Goal: Transaction & Acquisition: Purchase product/service

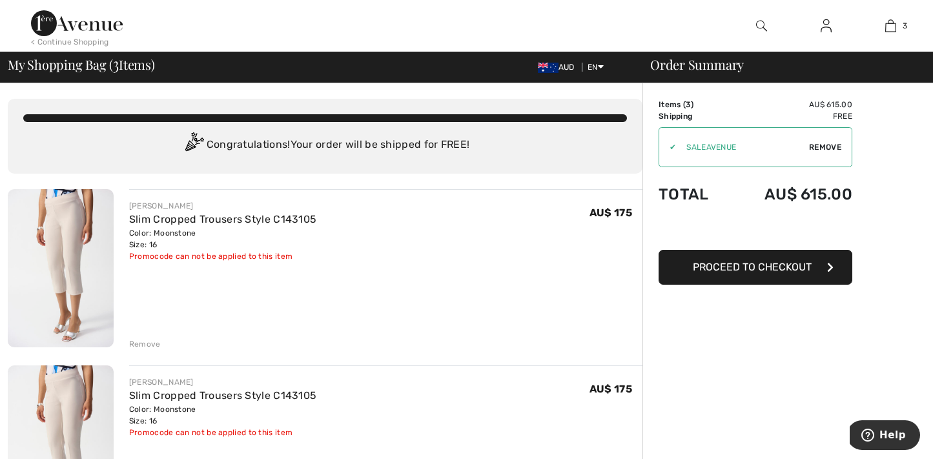
click at [148, 341] on div "Remove" at bounding box center [145, 344] width 32 height 12
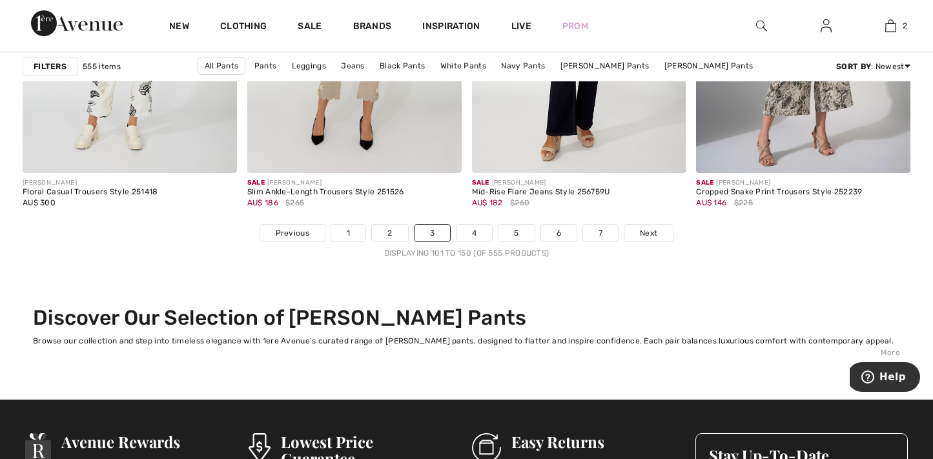
scroll to position [5879, 0]
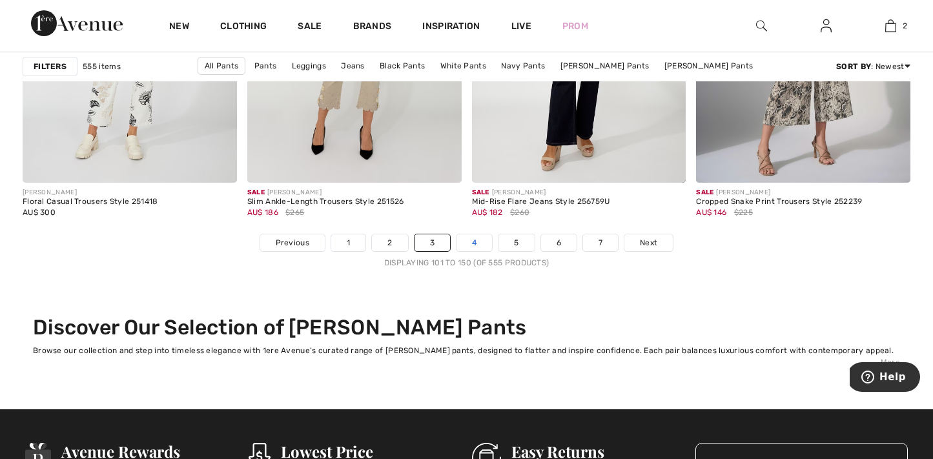
click at [472, 239] on link "4" at bounding box center [474, 242] width 36 height 17
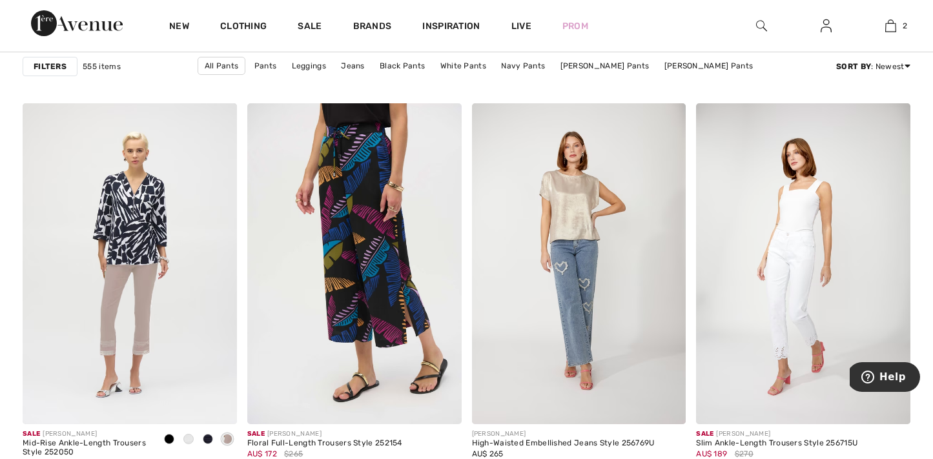
scroll to position [918, 0]
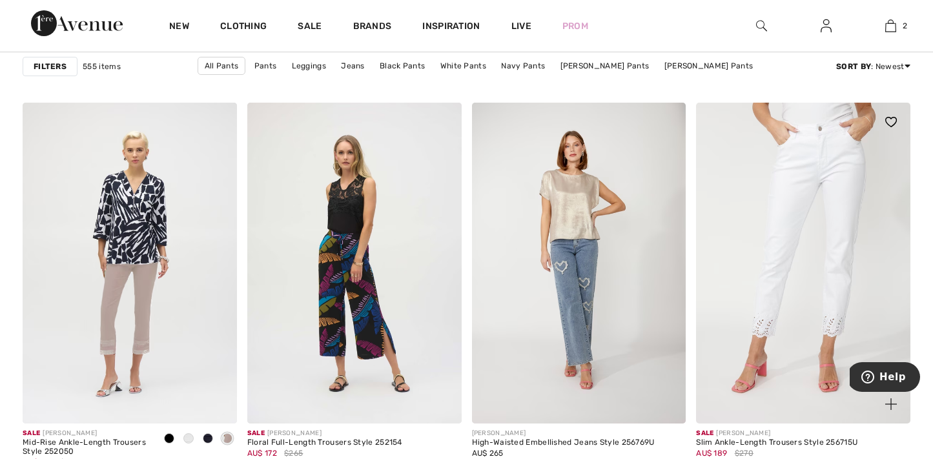
click at [833, 295] on img at bounding box center [803, 263] width 214 height 321
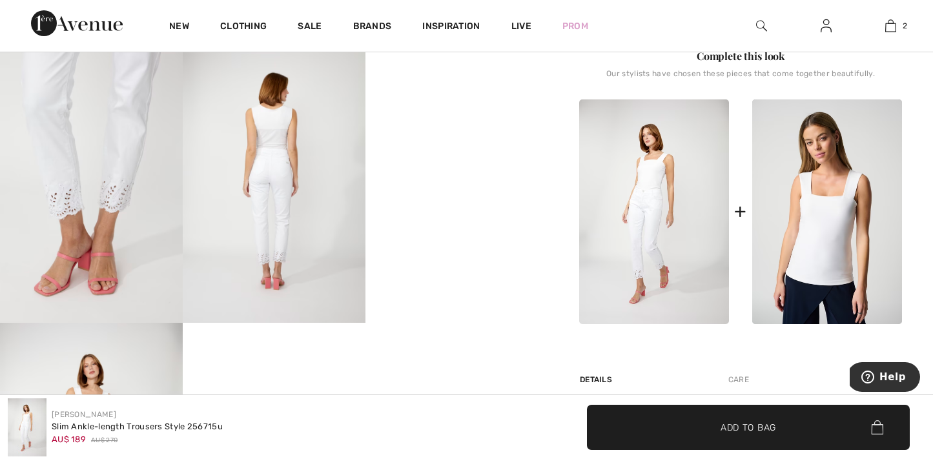
scroll to position [495, 0]
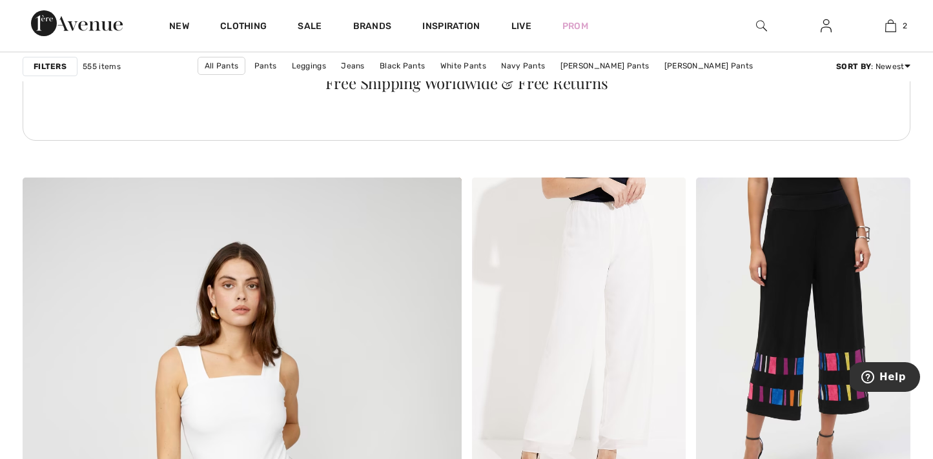
scroll to position [3082, 0]
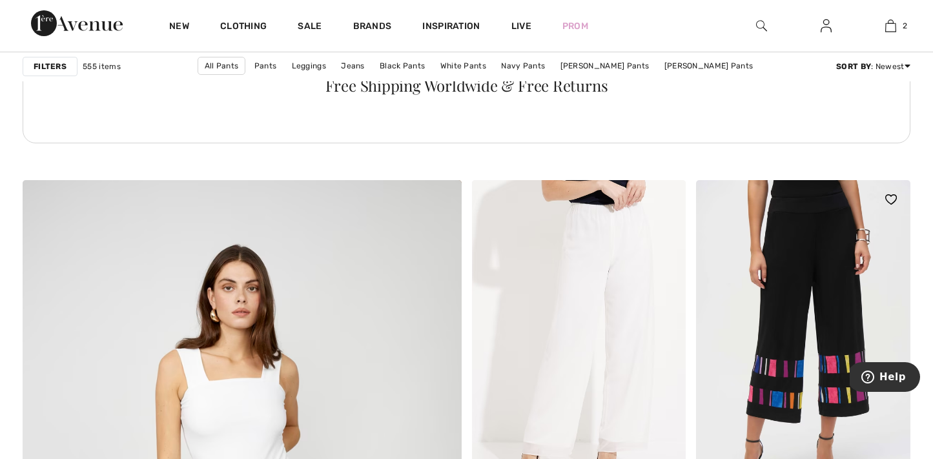
click at [793, 270] on img at bounding box center [803, 340] width 214 height 321
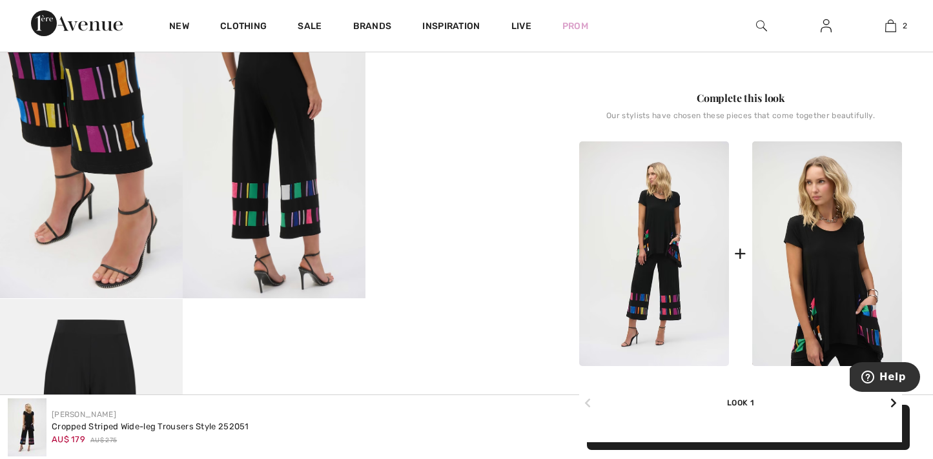
scroll to position [512, 0]
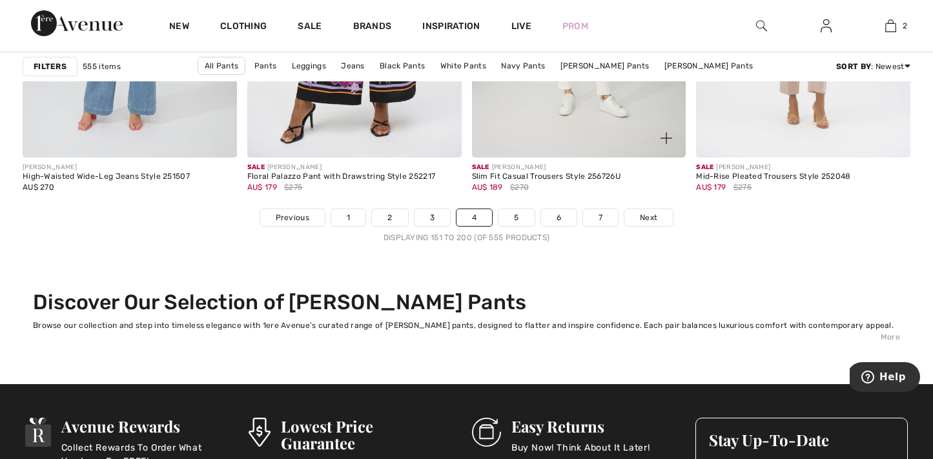
scroll to position [5907, 0]
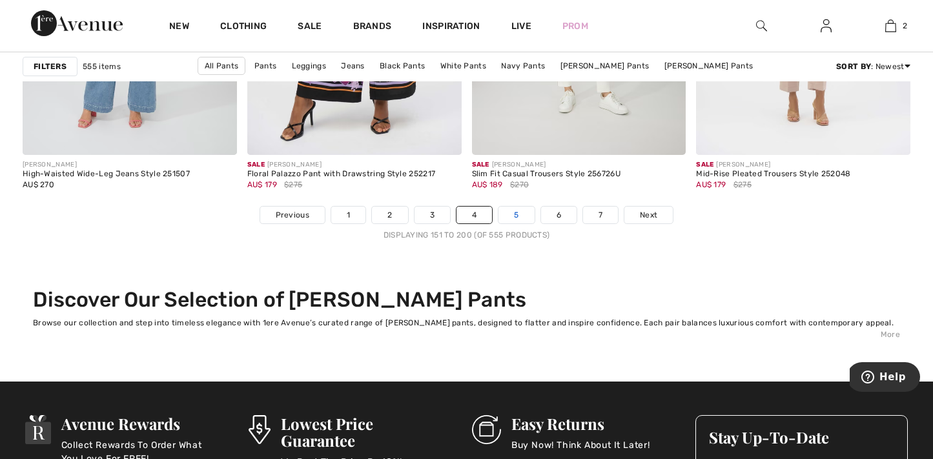
click at [520, 212] on link "5" at bounding box center [516, 215] width 36 height 17
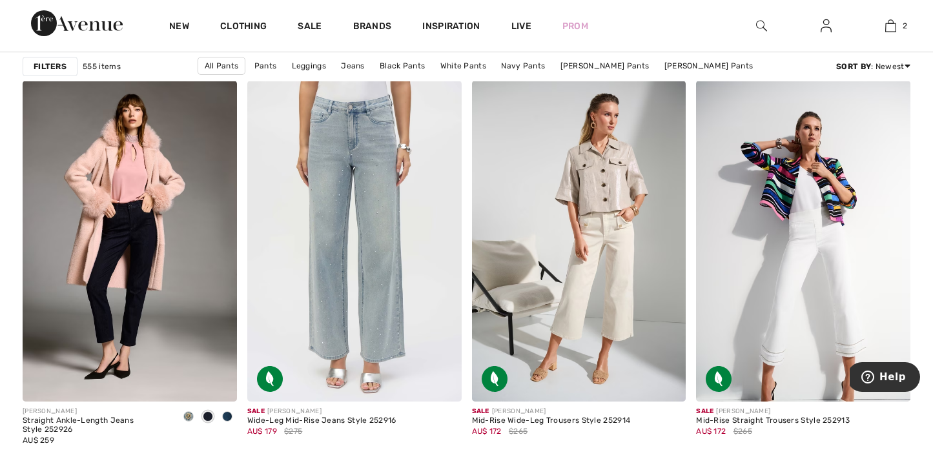
scroll to position [1950, 0]
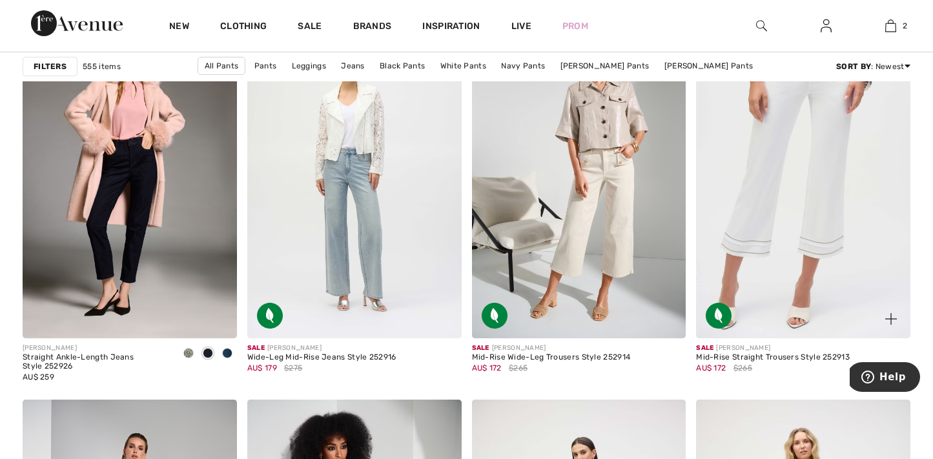
click at [769, 224] on img at bounding box center [803, 177] width 214 height 321
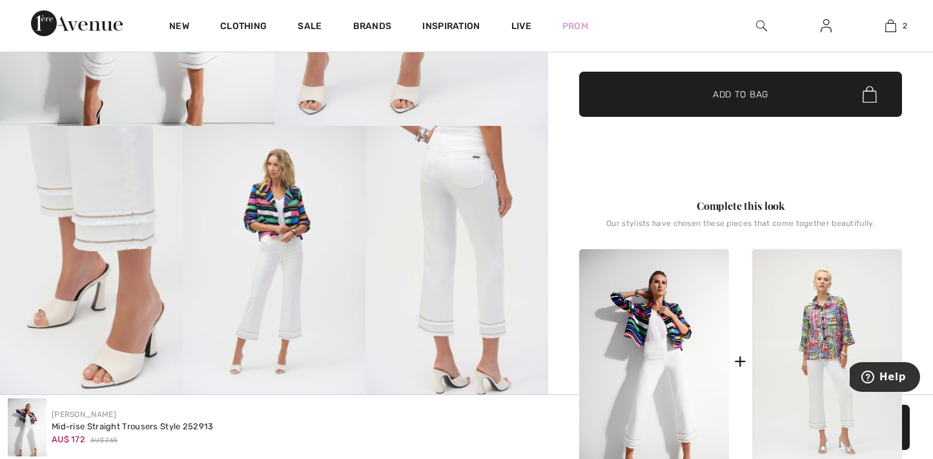
scroll to position [419, 0]
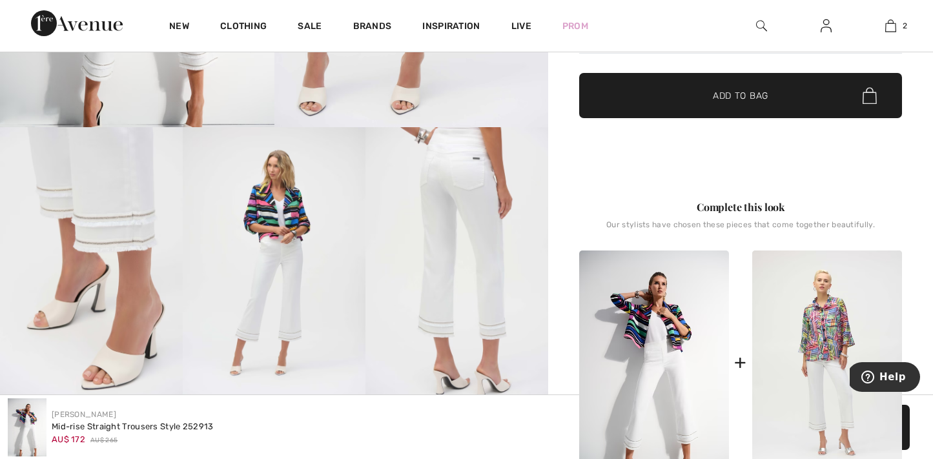
click at [476, 245] on img at bounding box center [456, 264] width 183 height 274
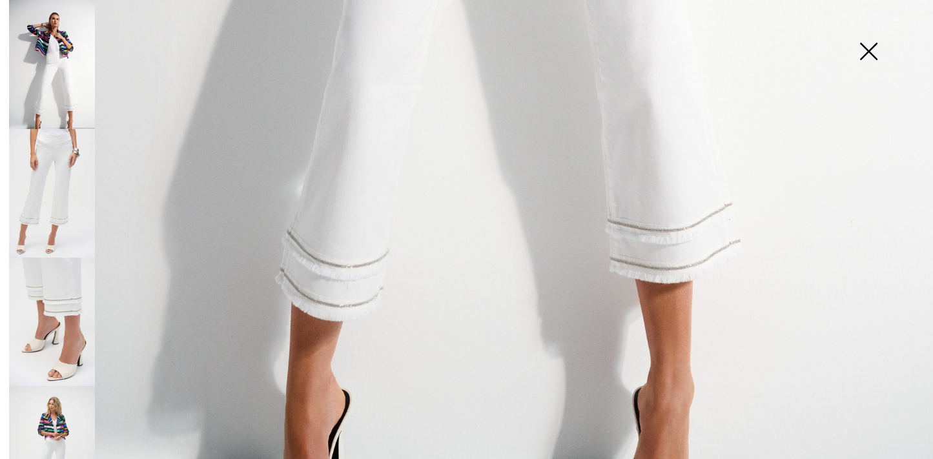
scroll to position [940, 0]
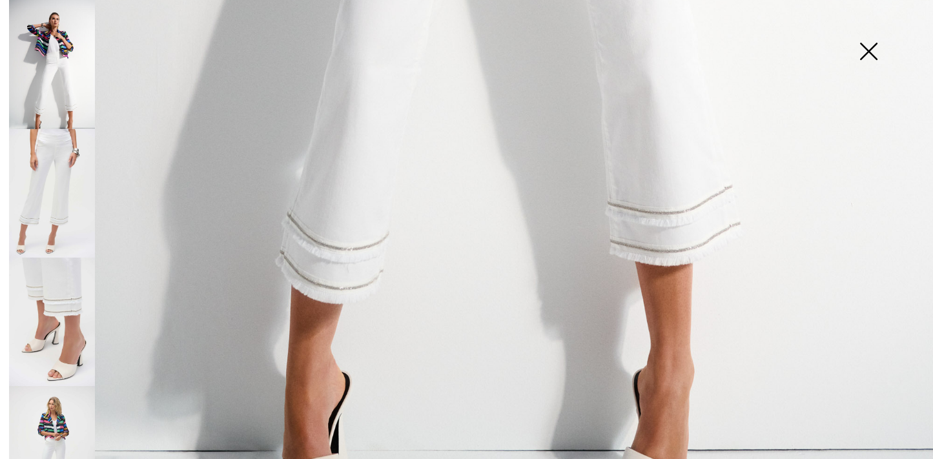
click at [62, 273] on img at bounding box center [52, 322] width 86 height 128
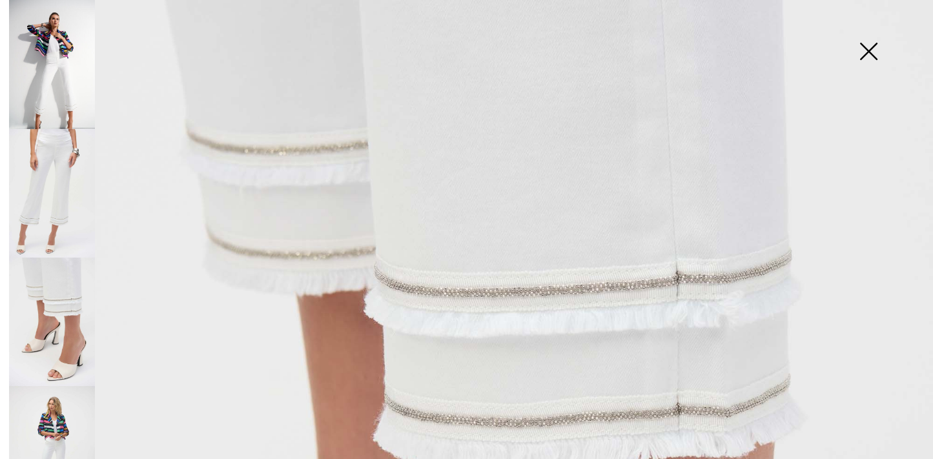
scroll to position [170, 0]
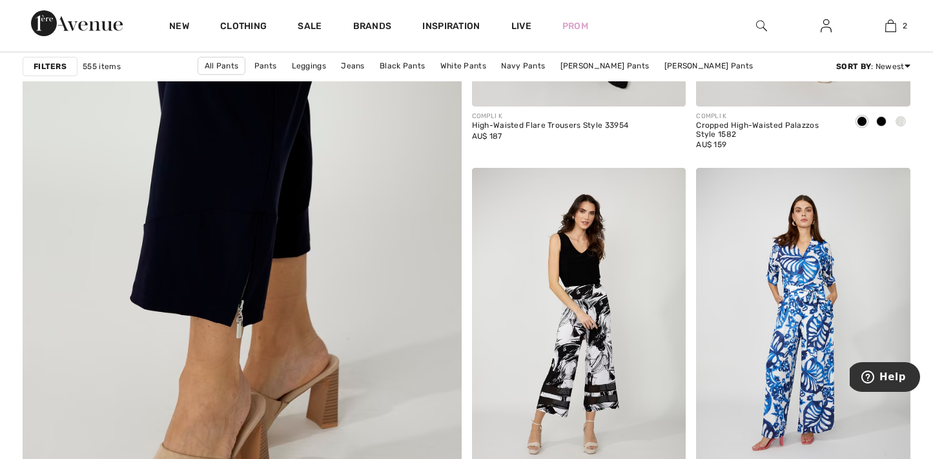
scroll to position [3482, 0]
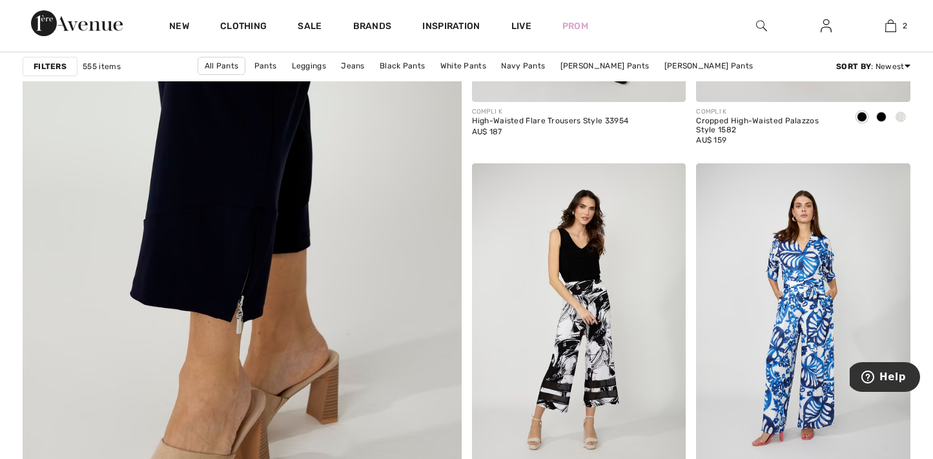
click at [252, 250] on img at bounding box center [242, 175] width 526 height 789
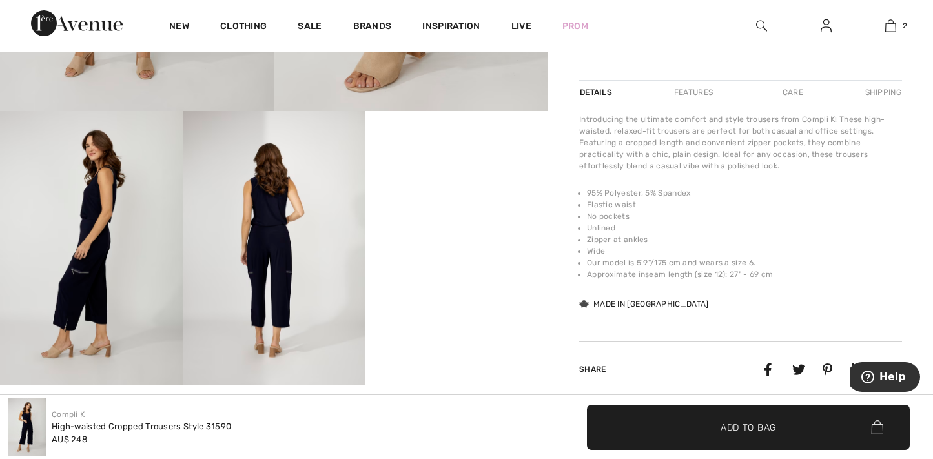
scroll to position [436, 0]
click at [107, 275] on img at bounding box center [91, 247] width 183 height 274
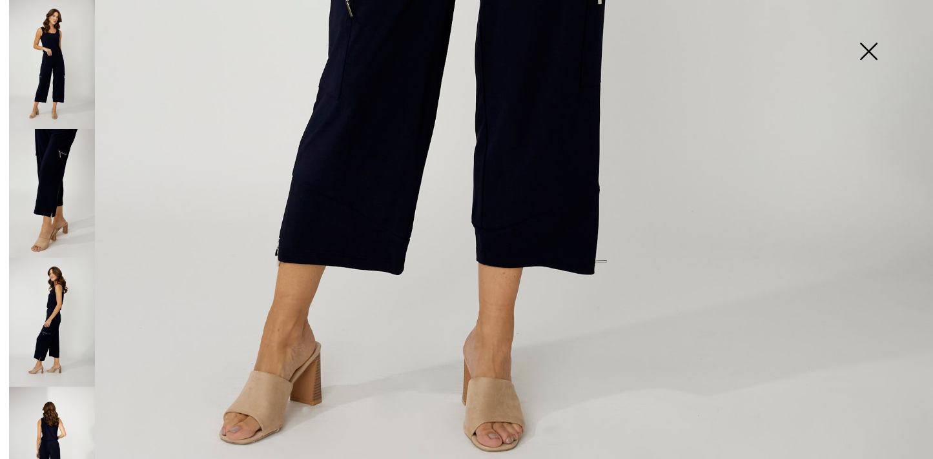
scroll to position [842, 0]
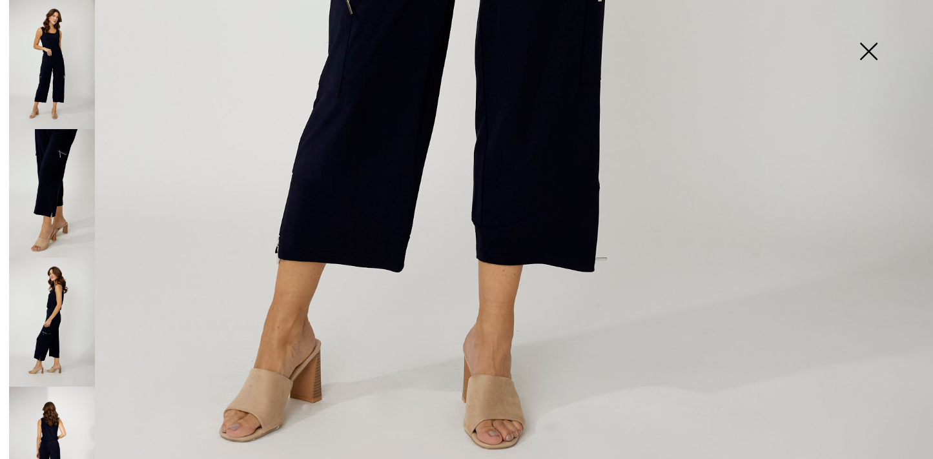
click at [64, 303] on img at bounding box center [52, 322] width 86 height 129
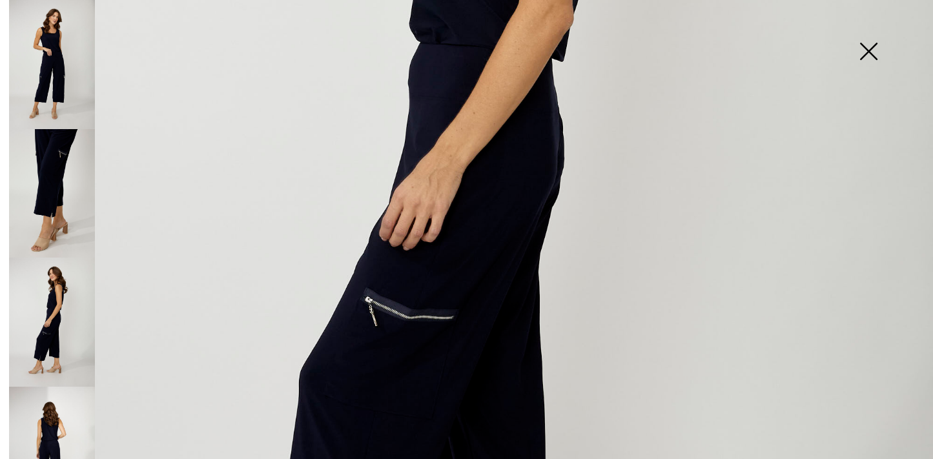
scroll to position [451, 0]
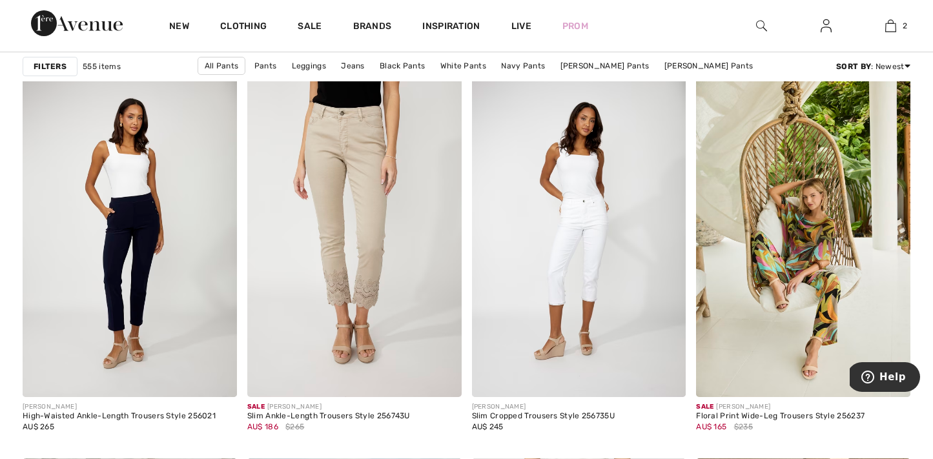
scroll to position [3953, 0]
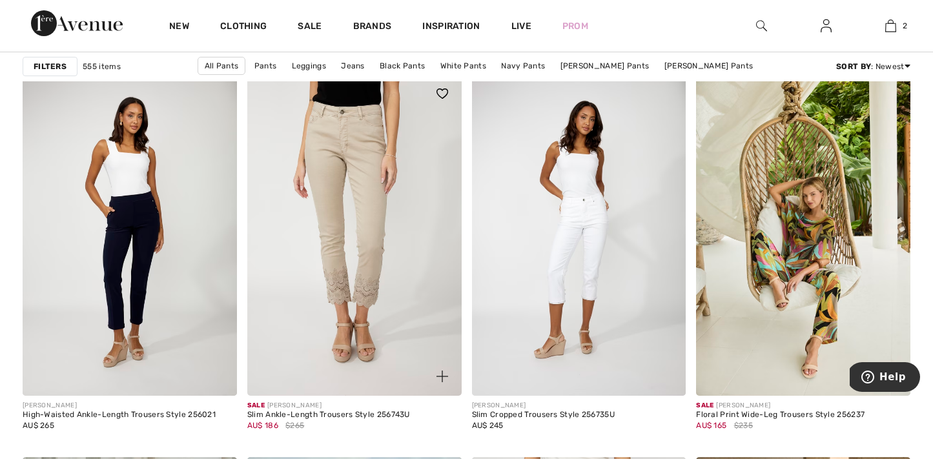
click at [322, 196] on img at bounding box center [354, 234] width 214 height 321
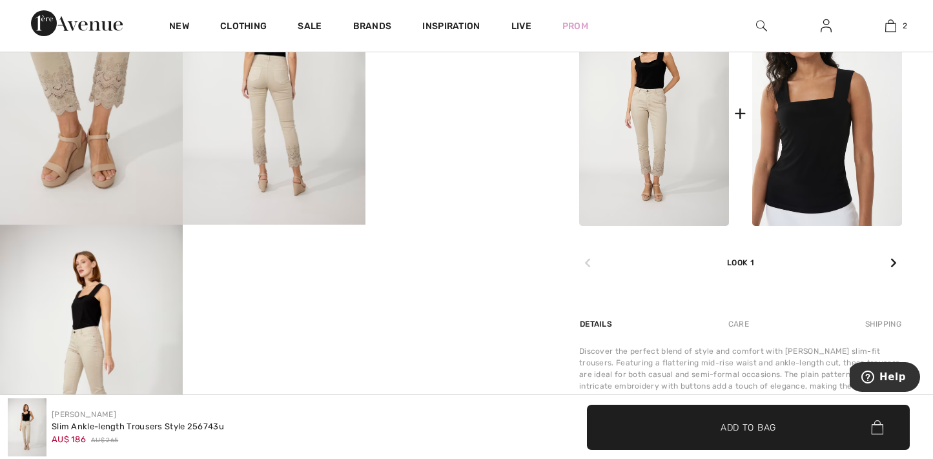
scroll to position [598, 0]
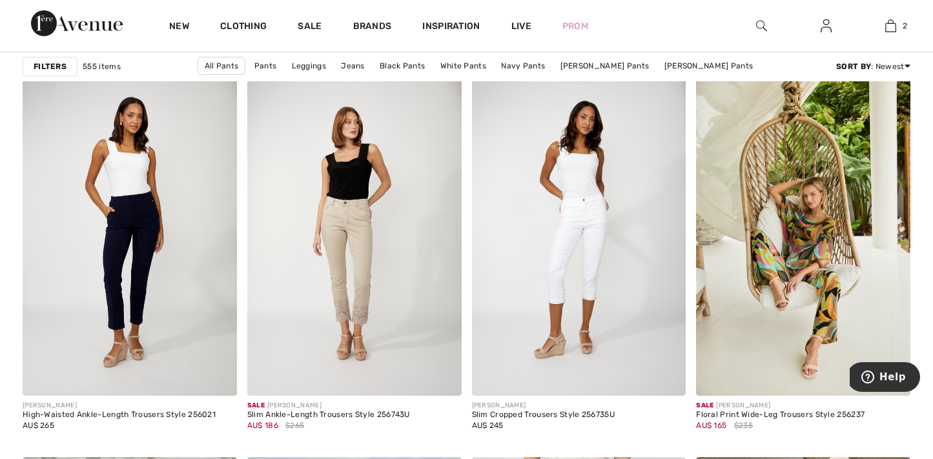
scroll to position [3956, 0]
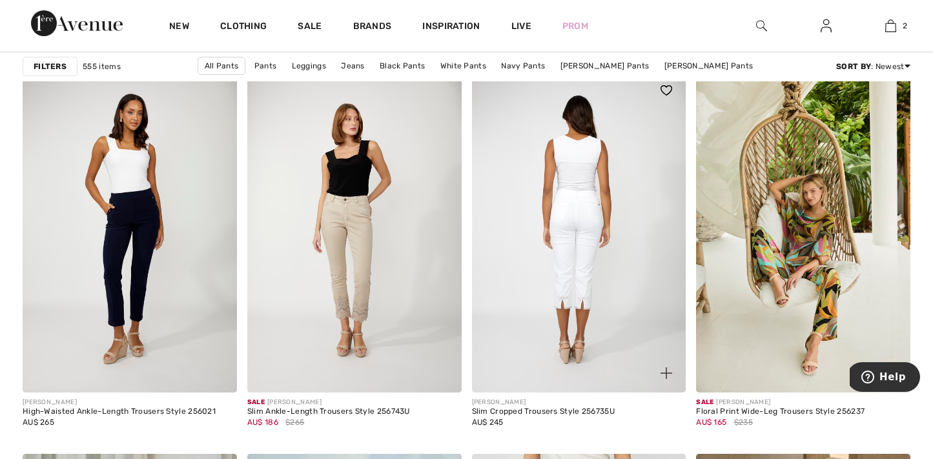
click at [567, 272] on img at bounding box center [579, 231] width 214 height 321
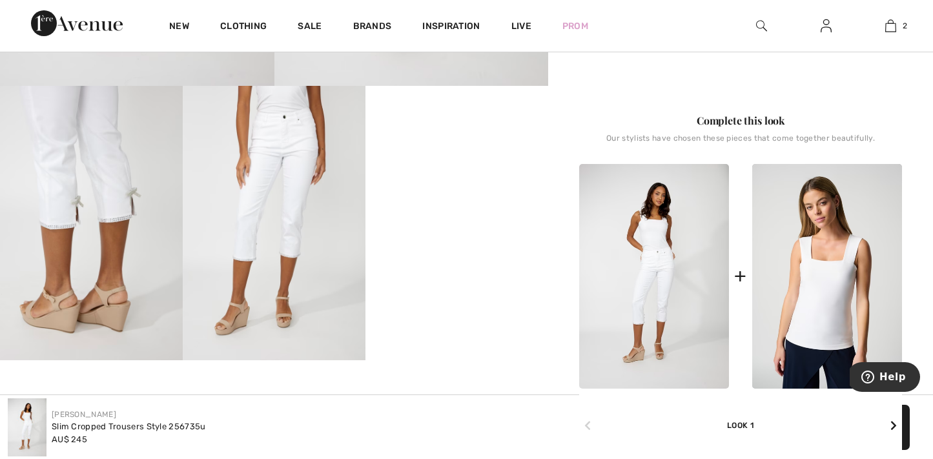
scroll to position [462, 0]
click at [98, 249] on img at bounding box center [91, 222] width 183 height 274
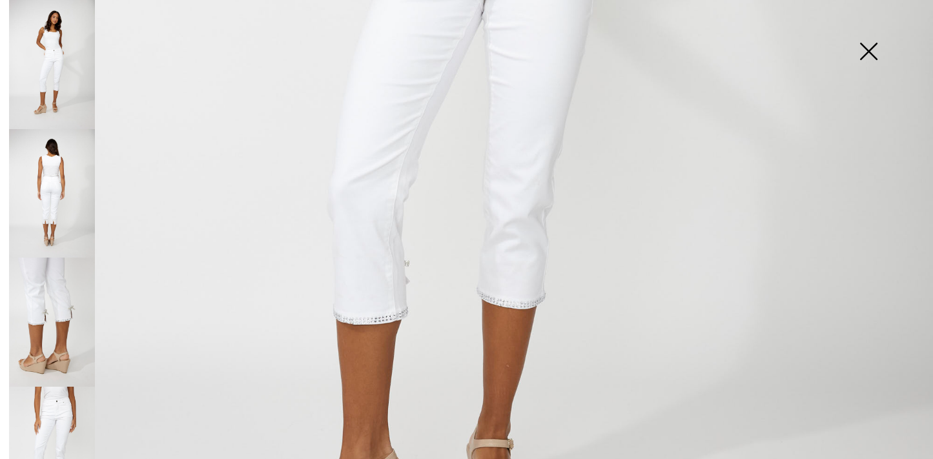
scroll to position [678, 0]
click at [61, 316] on img at bounding box center [52, 322] width 86 height 129
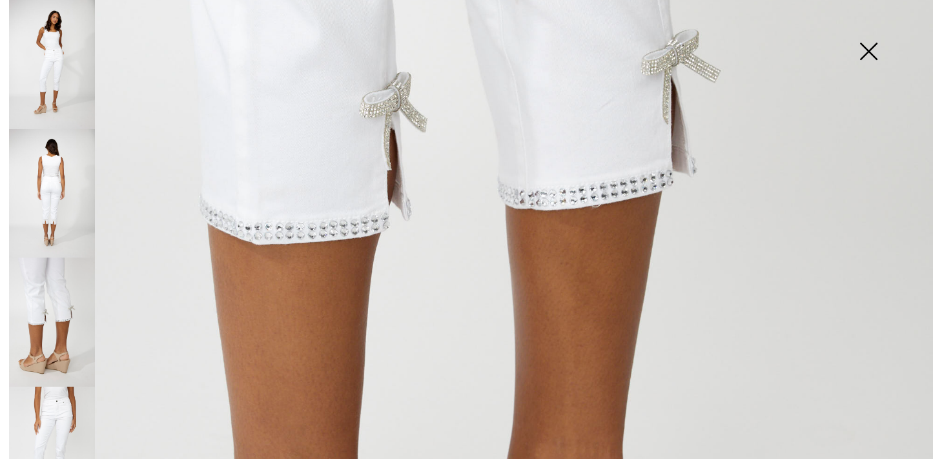
scroll to position [491, 0]
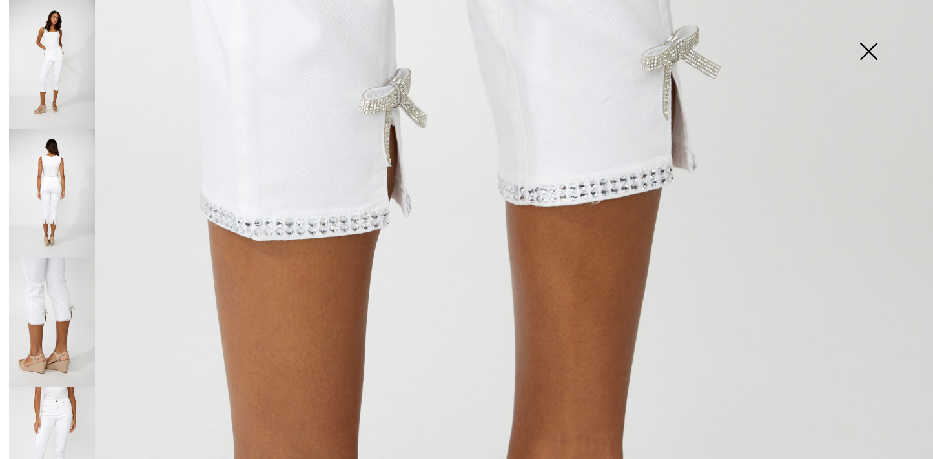
click at [37, 315] on img at bounding box center [52, 322] width 86 height 129
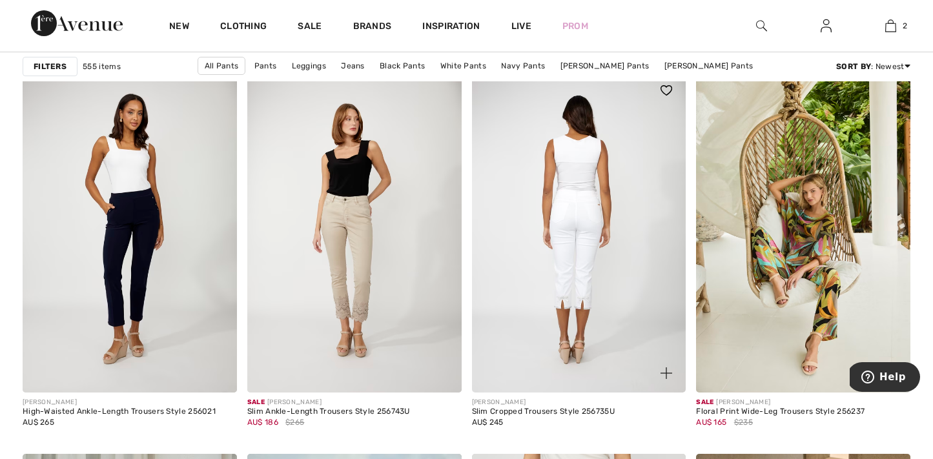
click at [574, 228] on img at bounding box center [579, 231] width 214 height 321
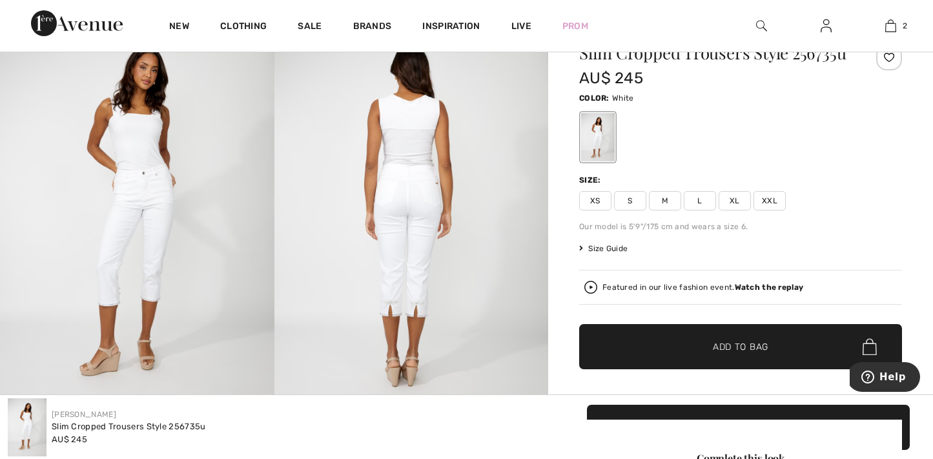
scroll to position [127, 0]
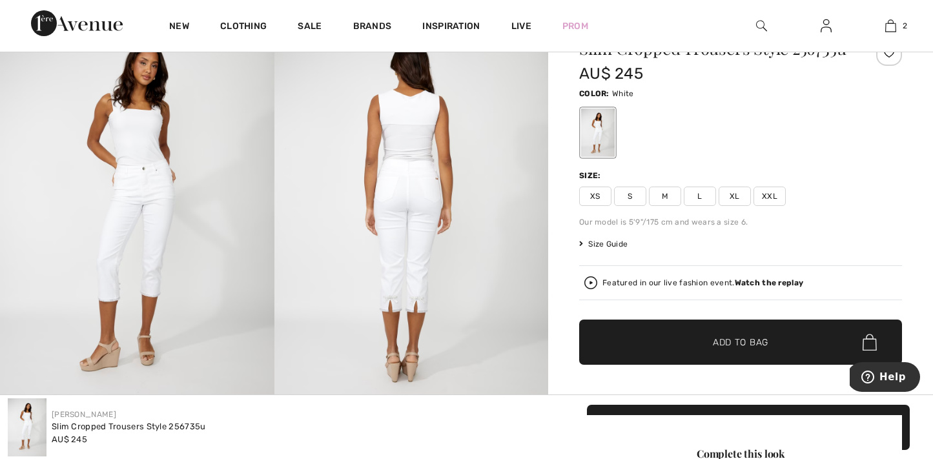
click at [698, 206] on span "L" at bounding box center [700, 196] width 32 height 19
click at [734, 349] on span "Add to Bag" at bounding box center [741, 343] width 56 height 14
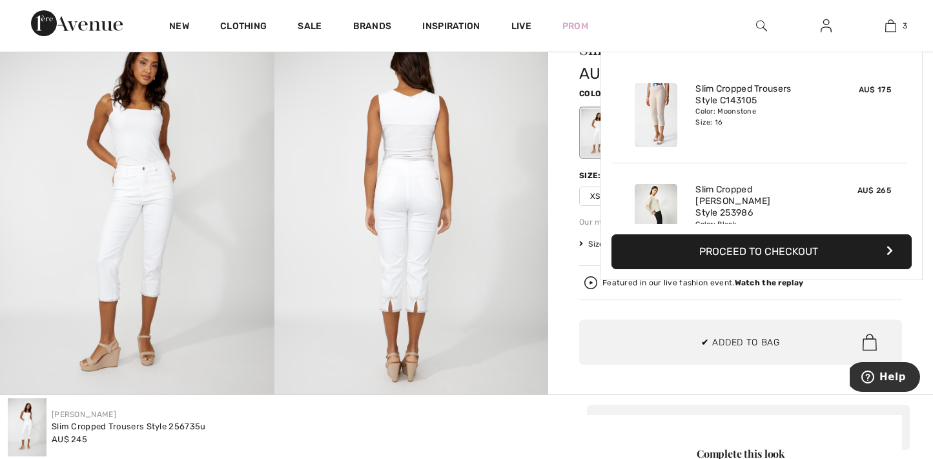
scroll to position [141, 0]
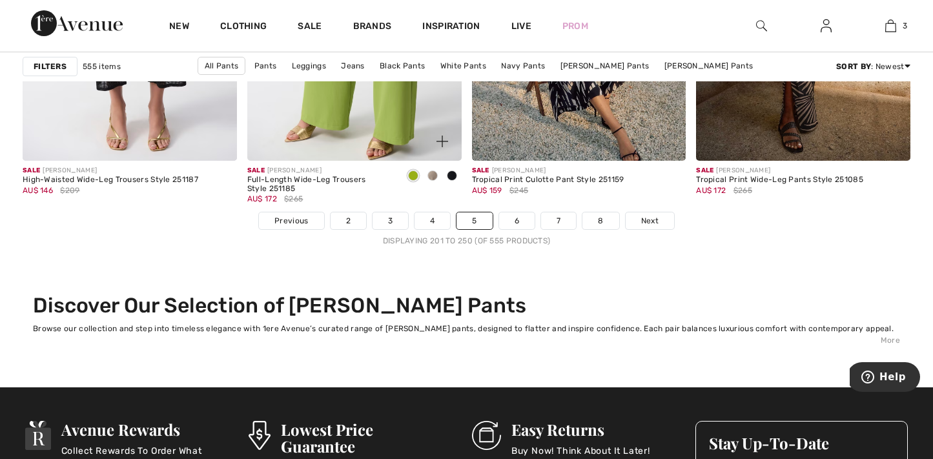
scroll to position [5902, 0]
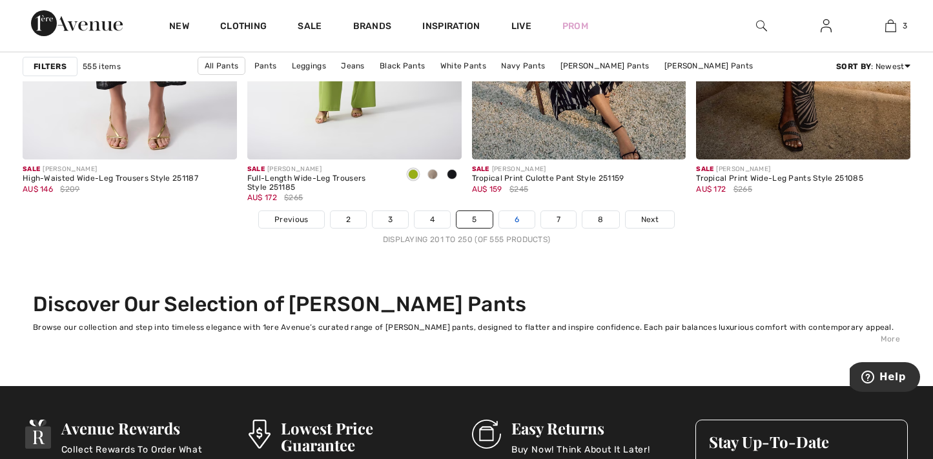
click at [523, 221] on link "6" at bounding box center [517, 219] width 36 height 17
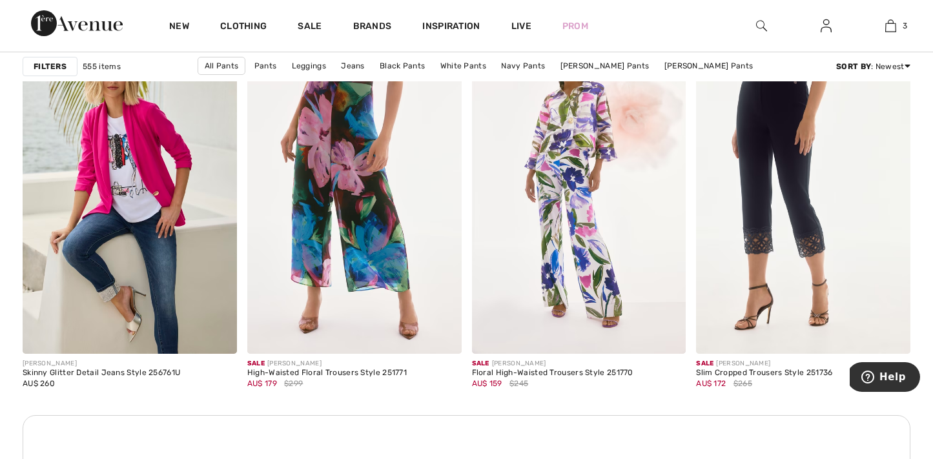
scroll to position [1373, 0]
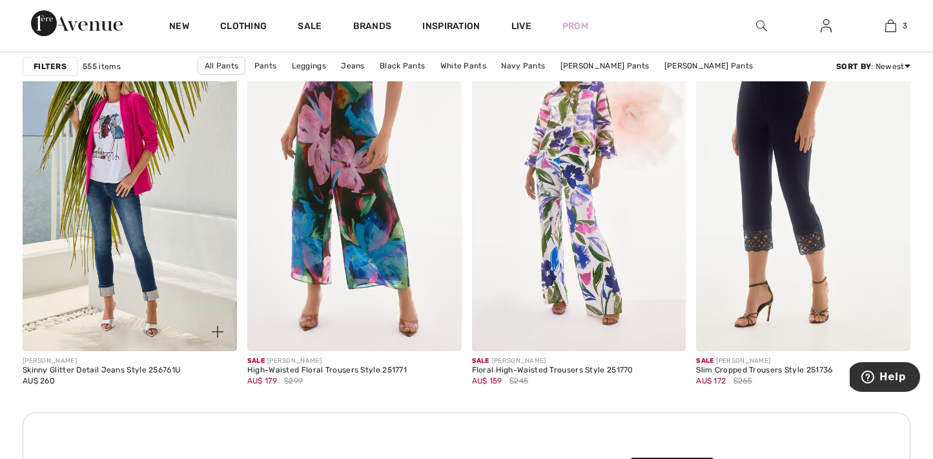
click at [201, 225] on img at bounding box center [130, 190] width 214 height 321
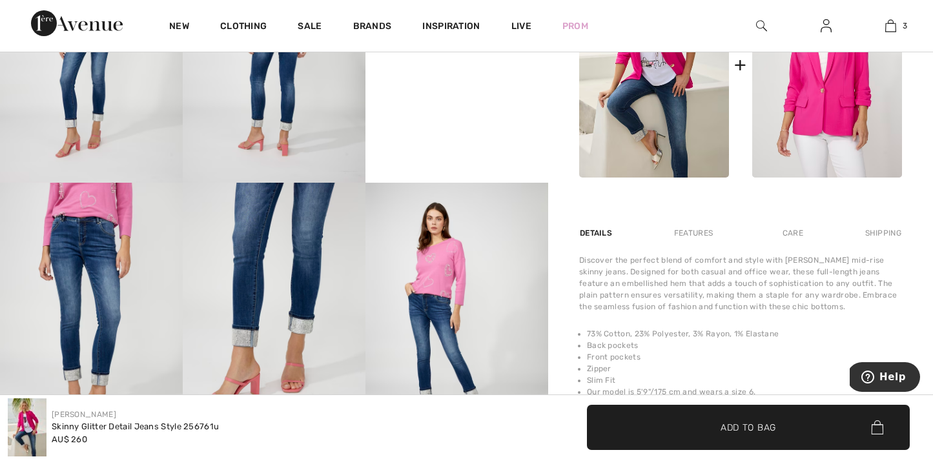
scroll to position [578, 0]
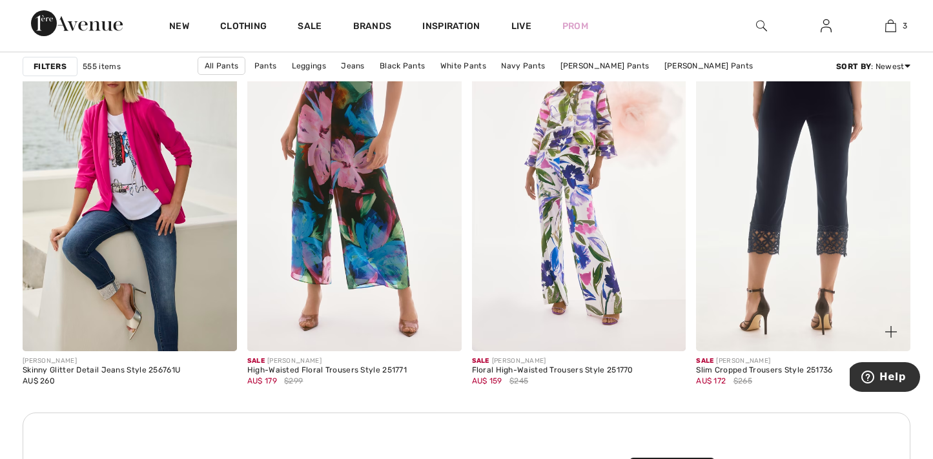
click at [832, 220] on img at bounding box center [803, 190] width 214 height 321
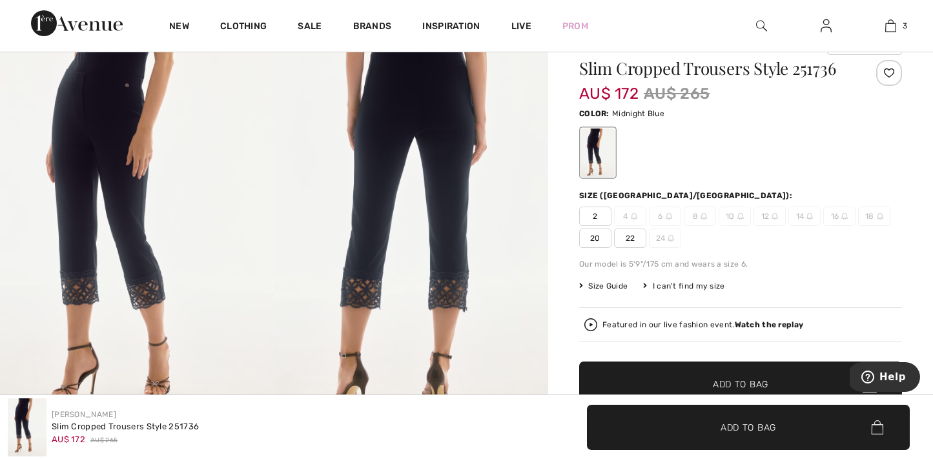
scroll to position [121, 0]
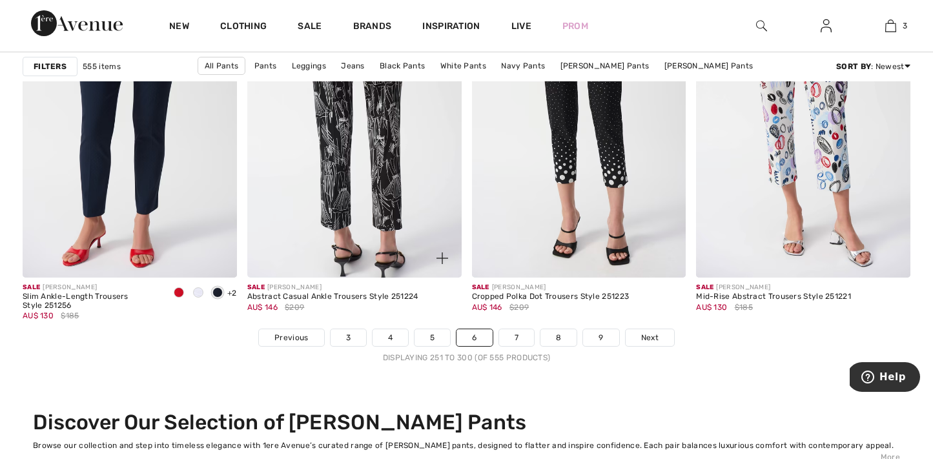
scroll to position [5785, 0]
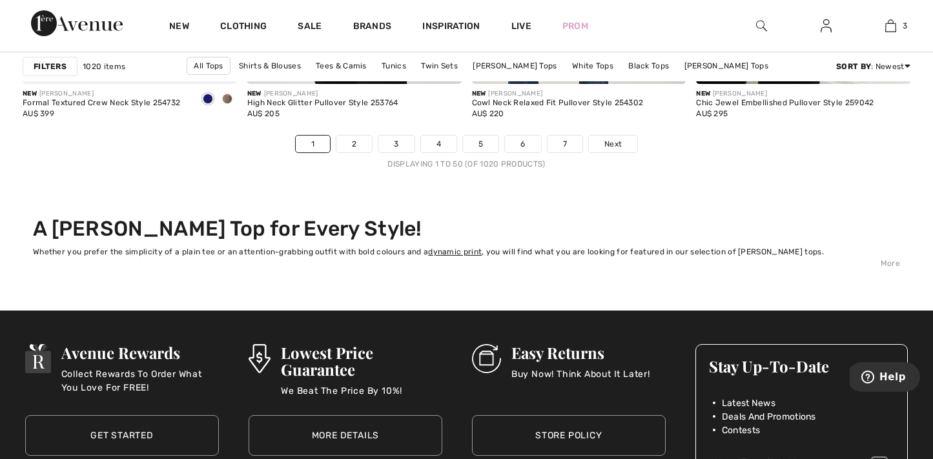
scroll to position [5979, 0]
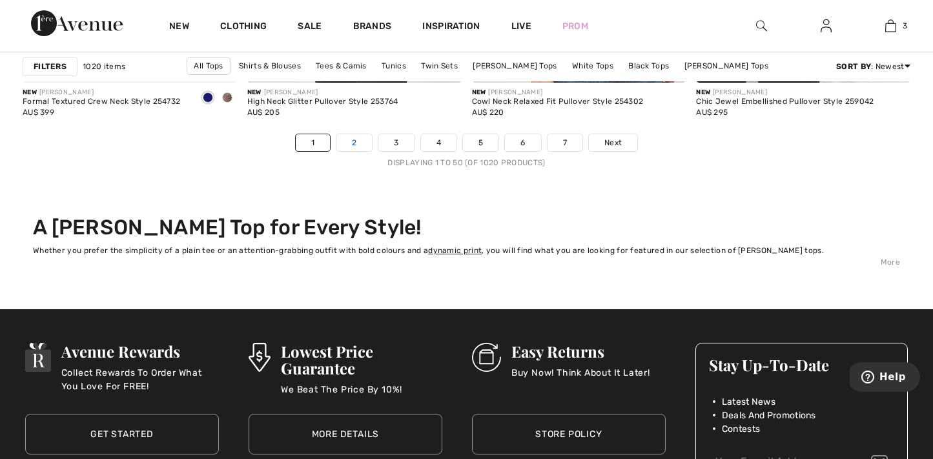
click at [355, 139] on link "2" at bounding box center [354, 142] width 36 height 17
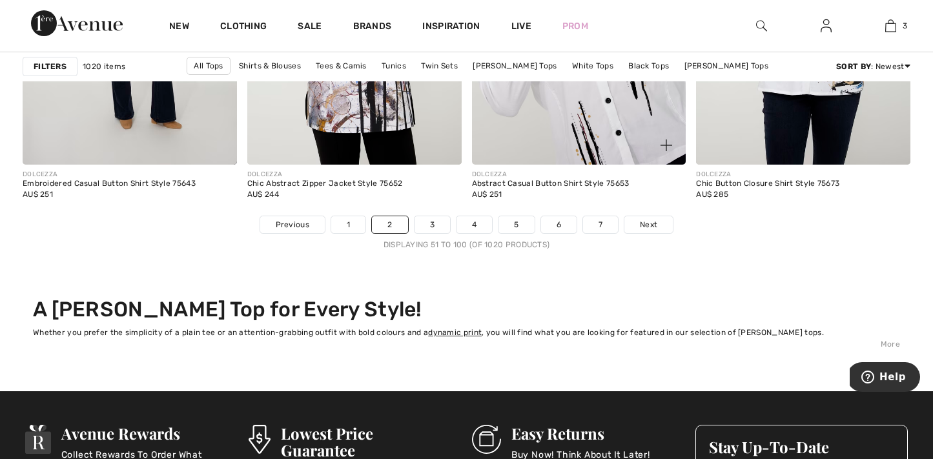
scroll to position [5920, 0]
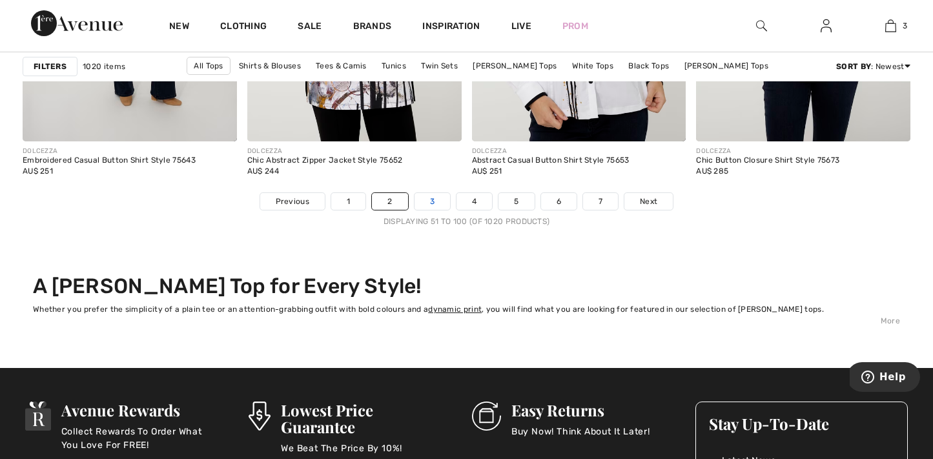
click at [429, 201] on link "3" at bounding box center [432, 201] width 36 height 17
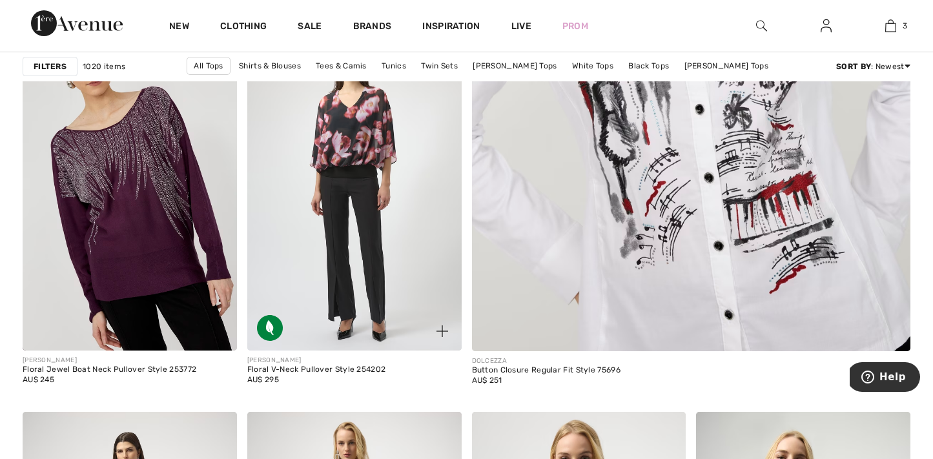
drag, startPoint x: 433, startPoint y: 335, endPoint x: 450, endPoint y: 305, distance: 34.7
click at [450, 305] on div at bounding box center [435, 324] width 54 height 54
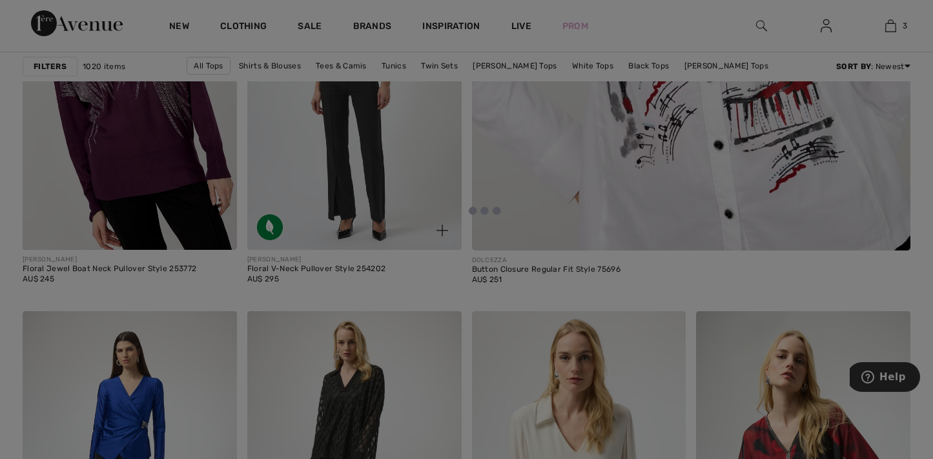
scroll to position [715, 0]
